Goal: Book appointment/travel/reservation

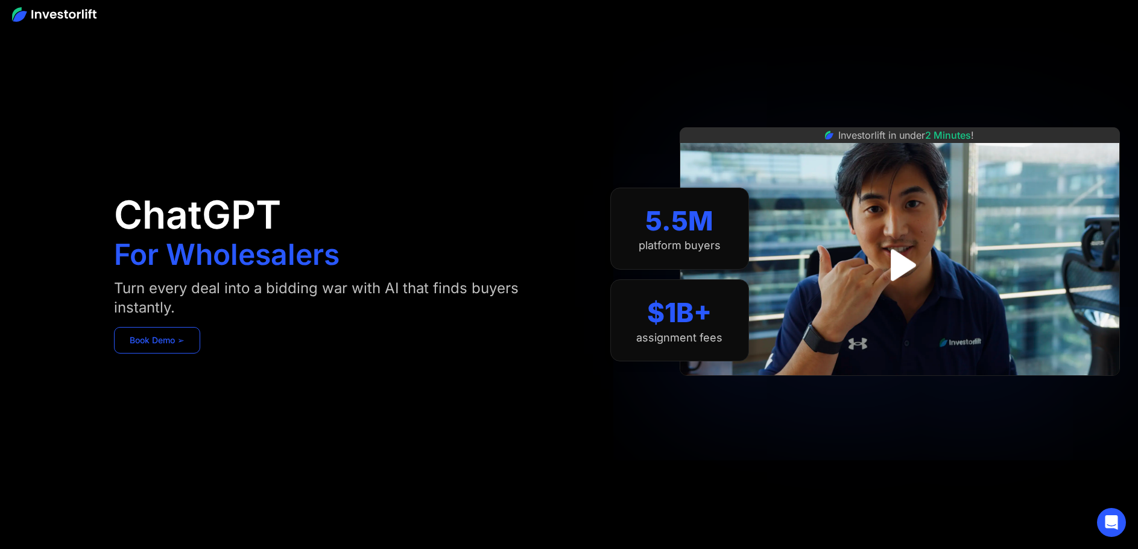
click at [159, 340] on link "Book Demo ➢" at bounding box center [157, 340] width 86 height 27
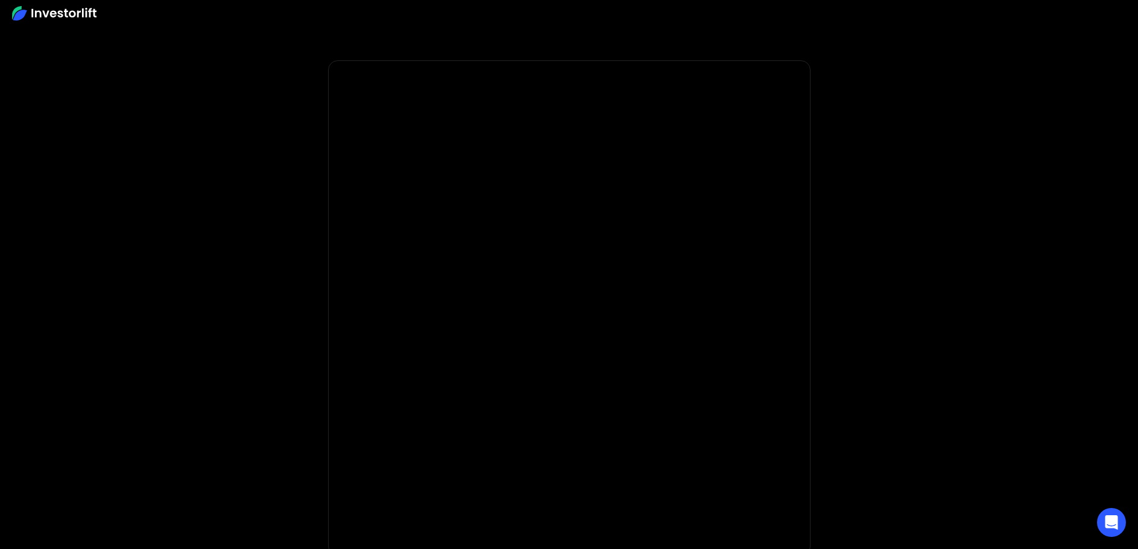
click at [72, 17] on img at bounding box center [54, 13] width 84 height 14
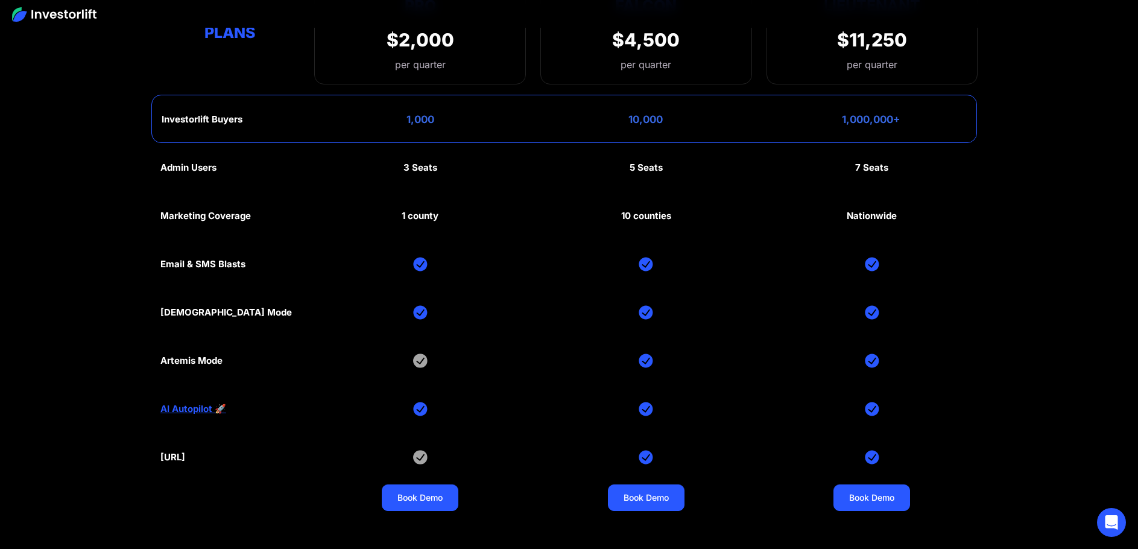
scroll to position [6017, 0]
